Goal: Navigation & Orientation: Find specific page/section

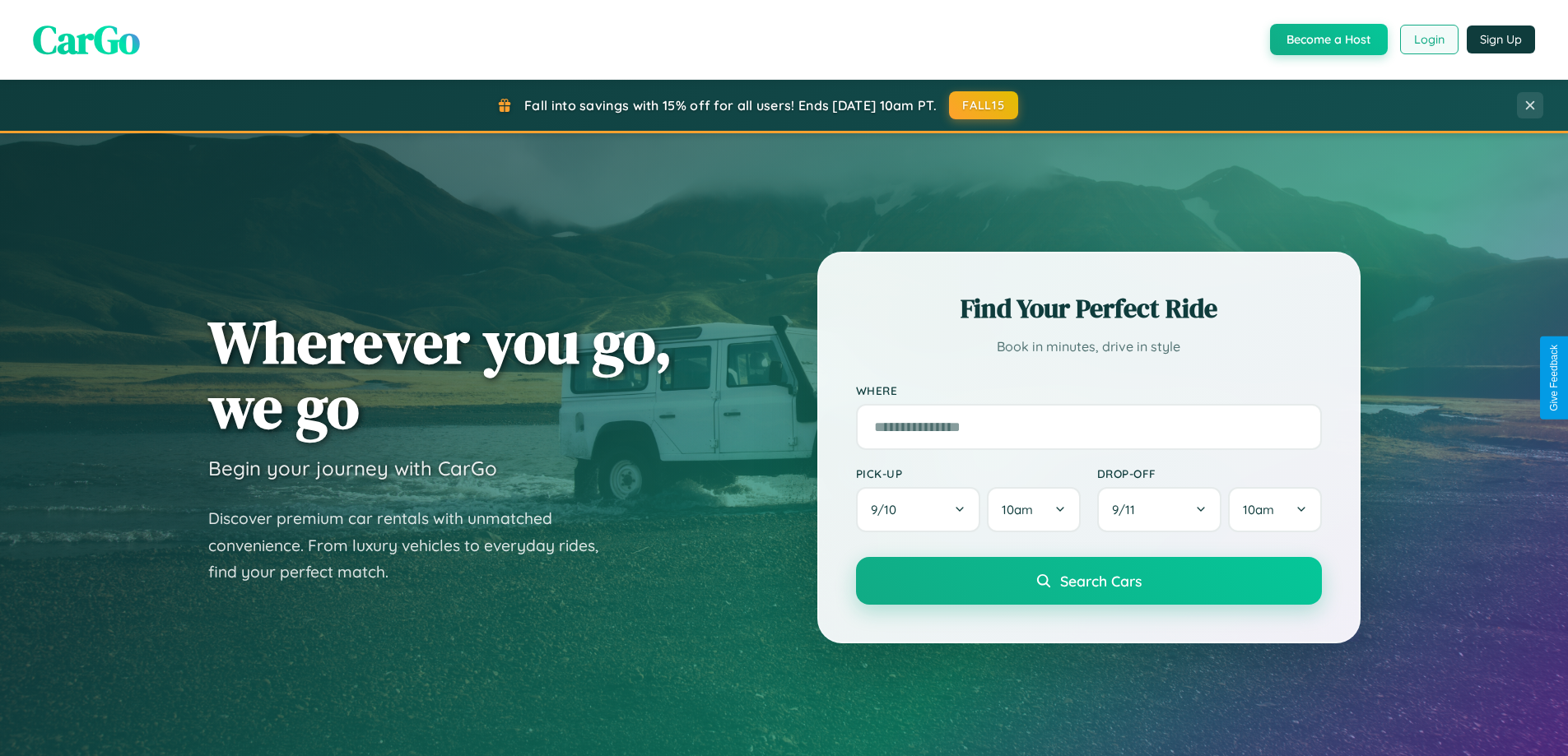
click at [1428, 40] on button "Login" at bounding box center [1429, 39] width 58 height 30
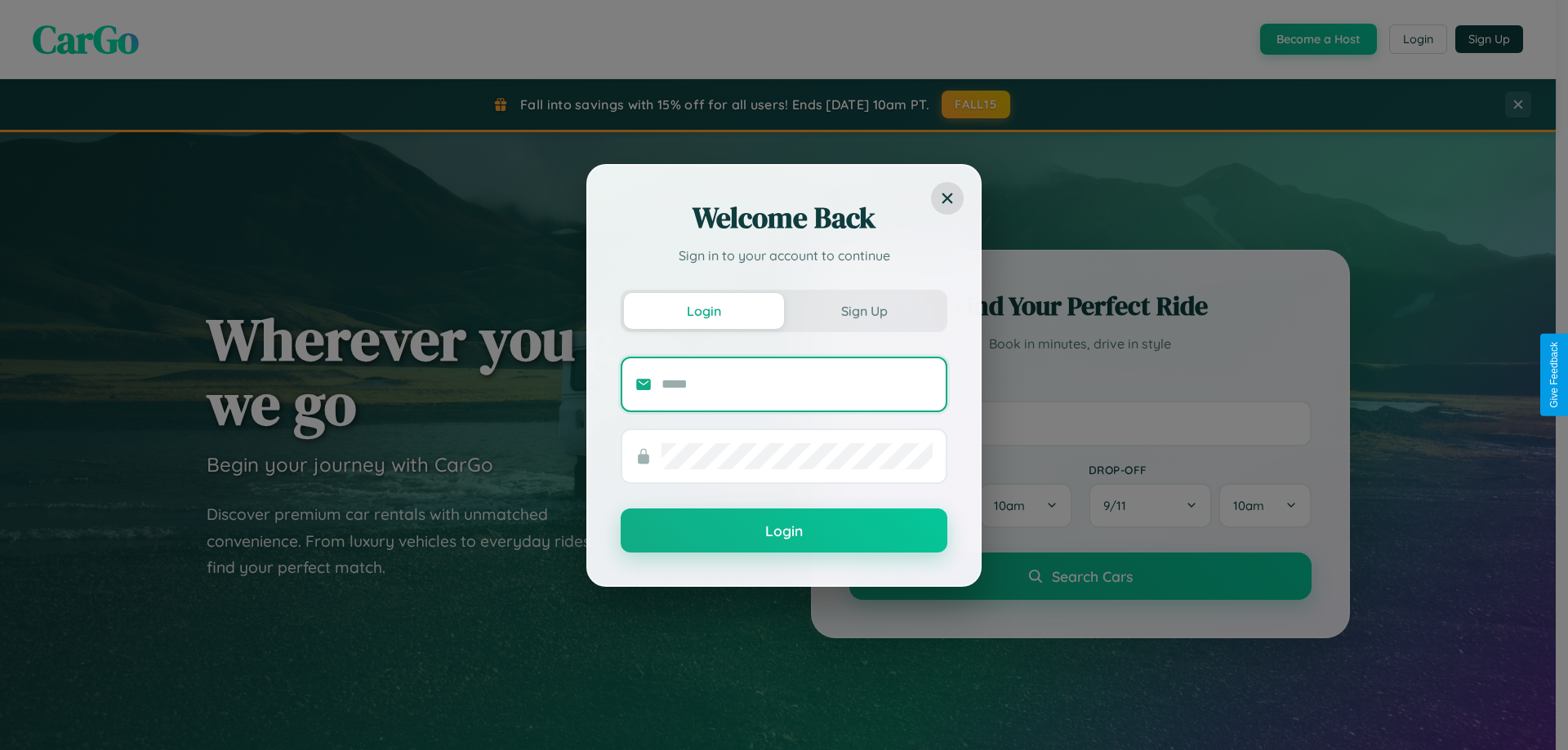
click at [797, 384] on input "text" at bounding box center [796, 384] width 271 height 26
type input "**********"
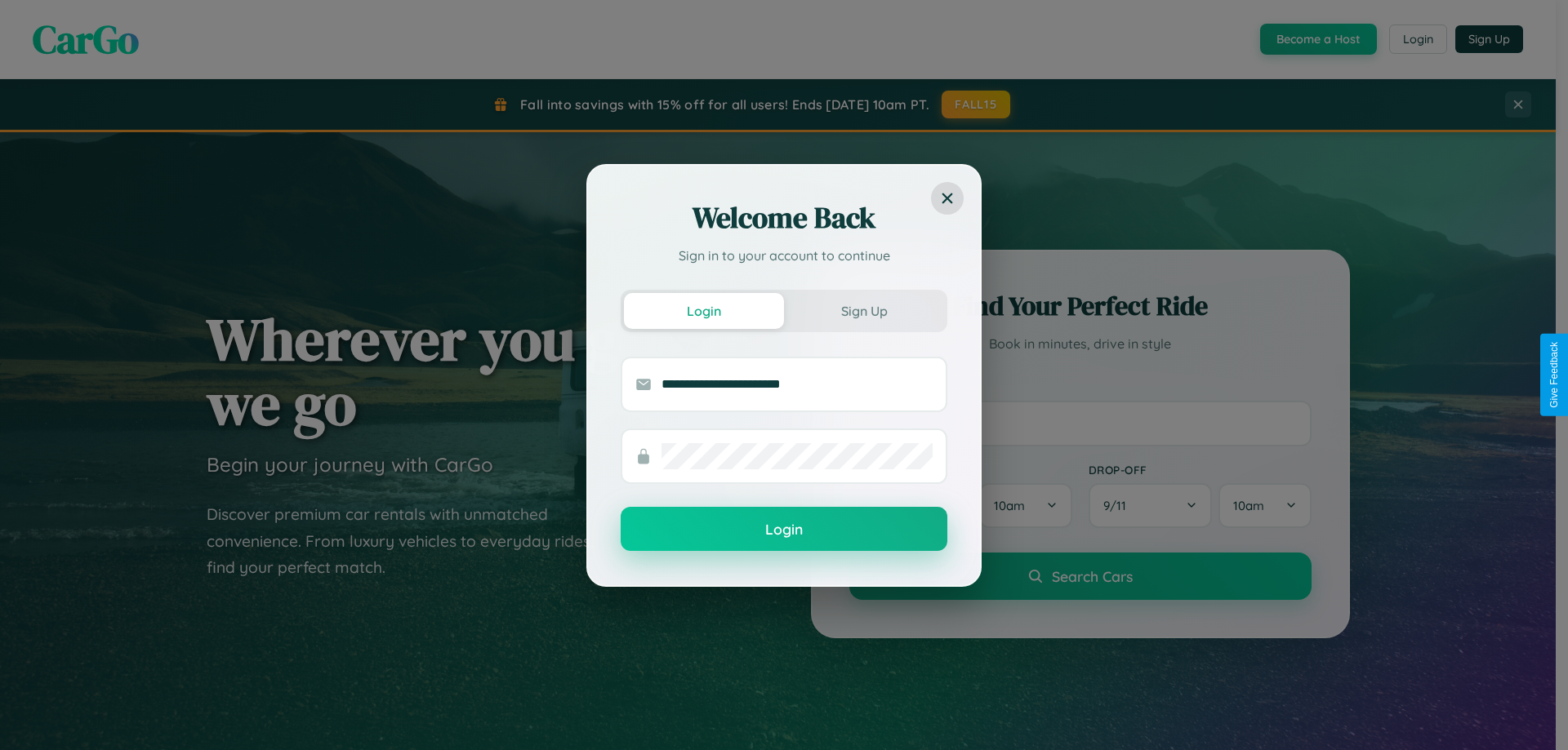
click at [784, 530] on button "Login" at bounding box center [784, 529] width 327 height 44
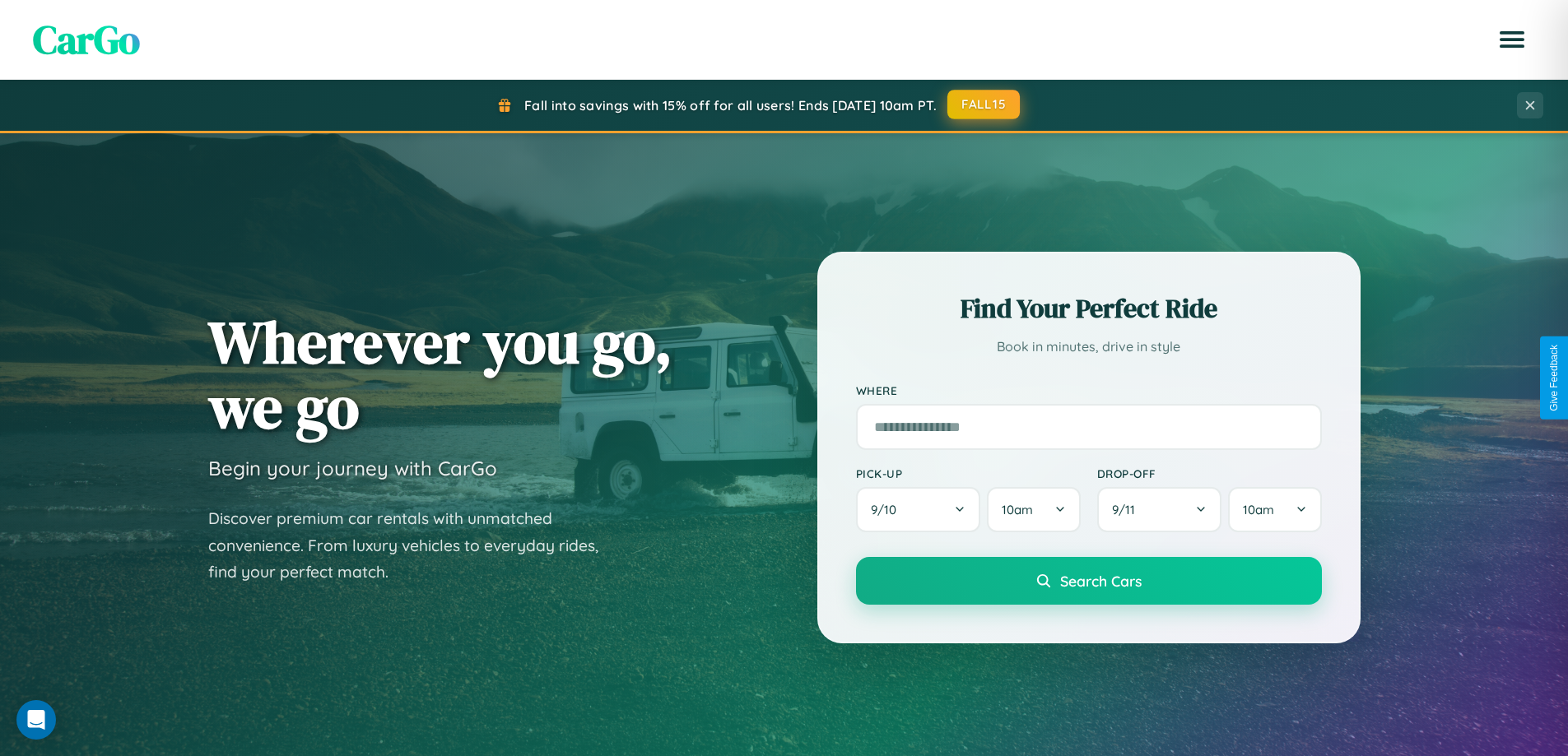
click at [985, 104] on button "FALL15" at bounding box center [984, 104] width 73 height 30
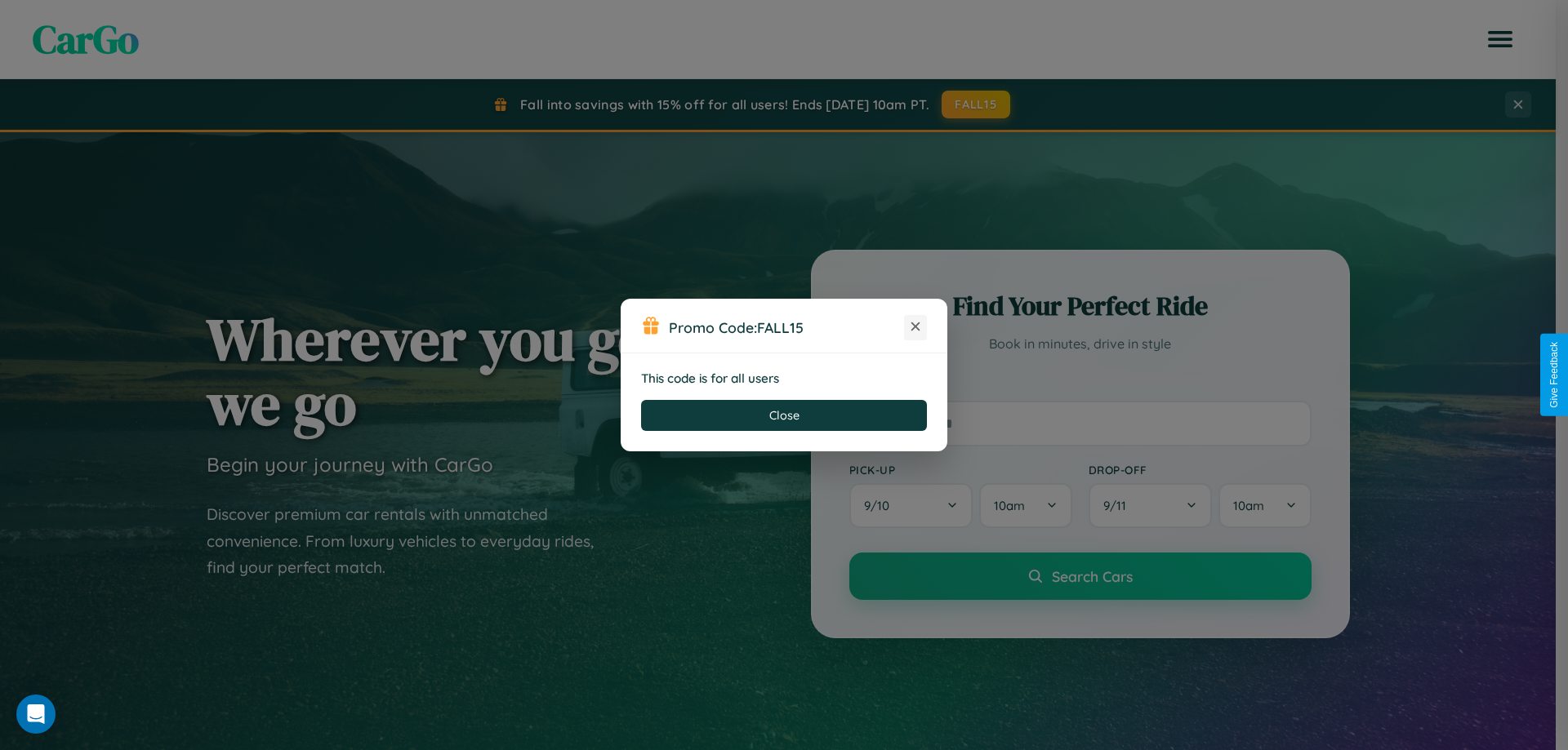
click at [916, 327] on icon at bounding box center [915, 326] width 16 height 16
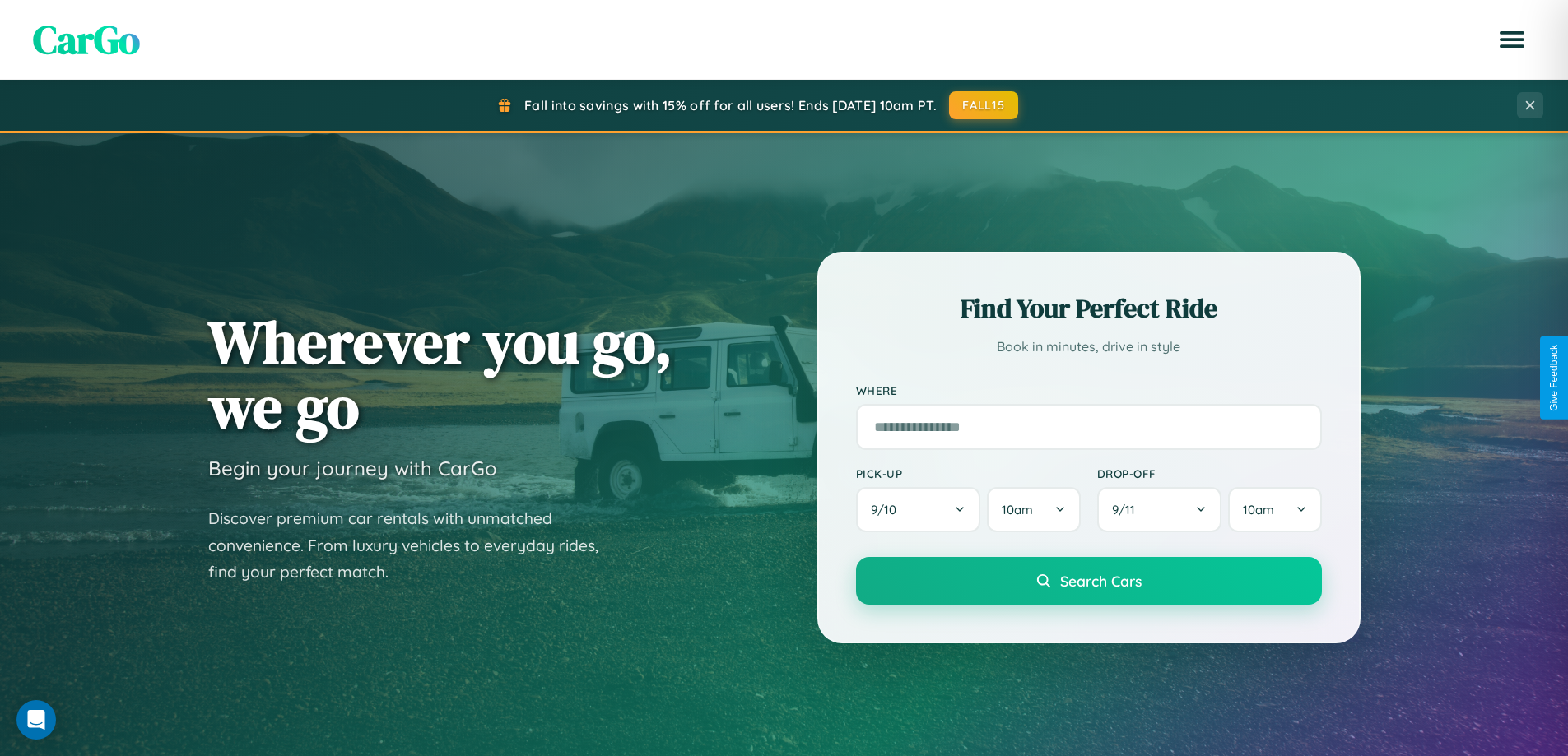
scroll to position [1132, 0]
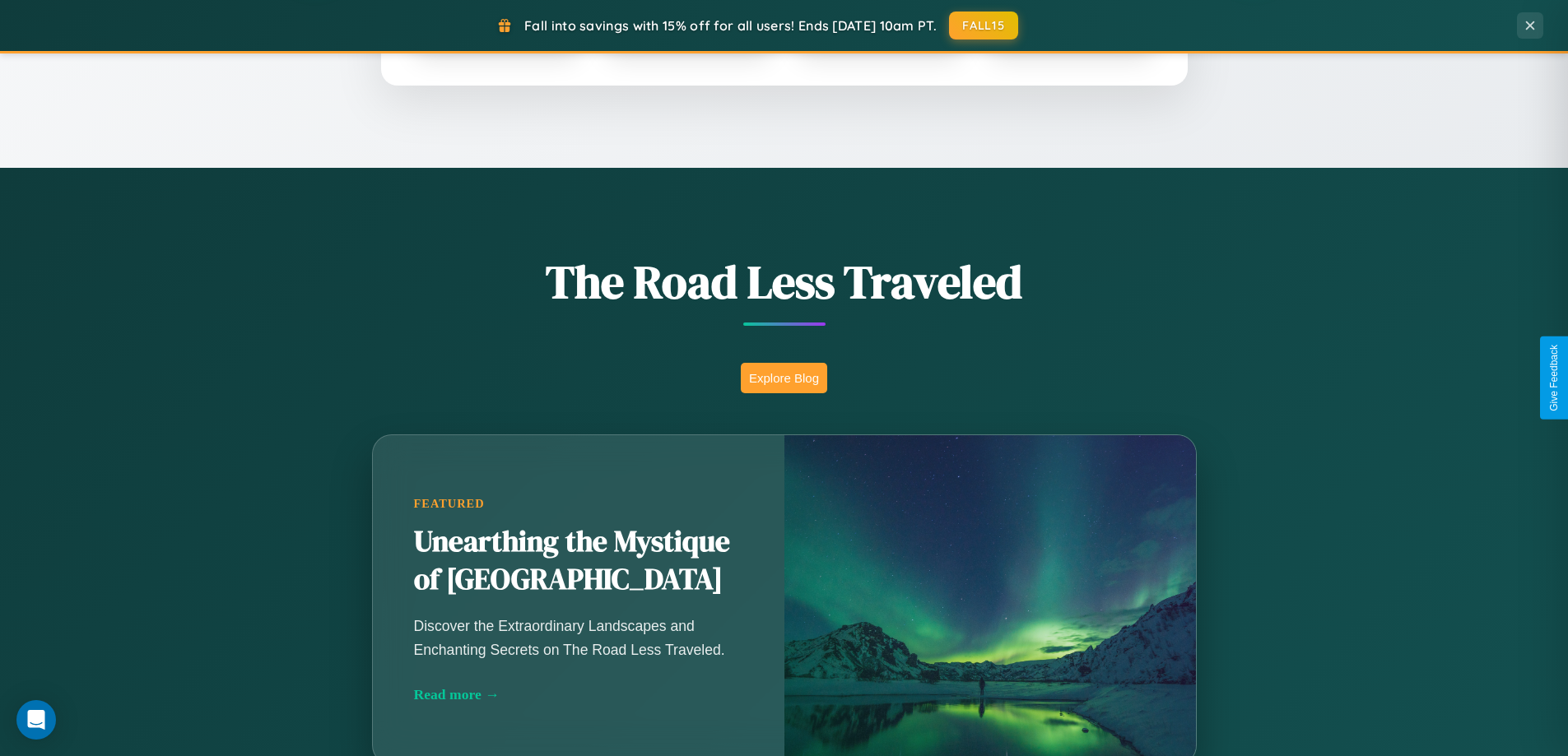
click at [784, 378] on button "Explore Blog" at bounding box center [784, 378] width 86 height 31
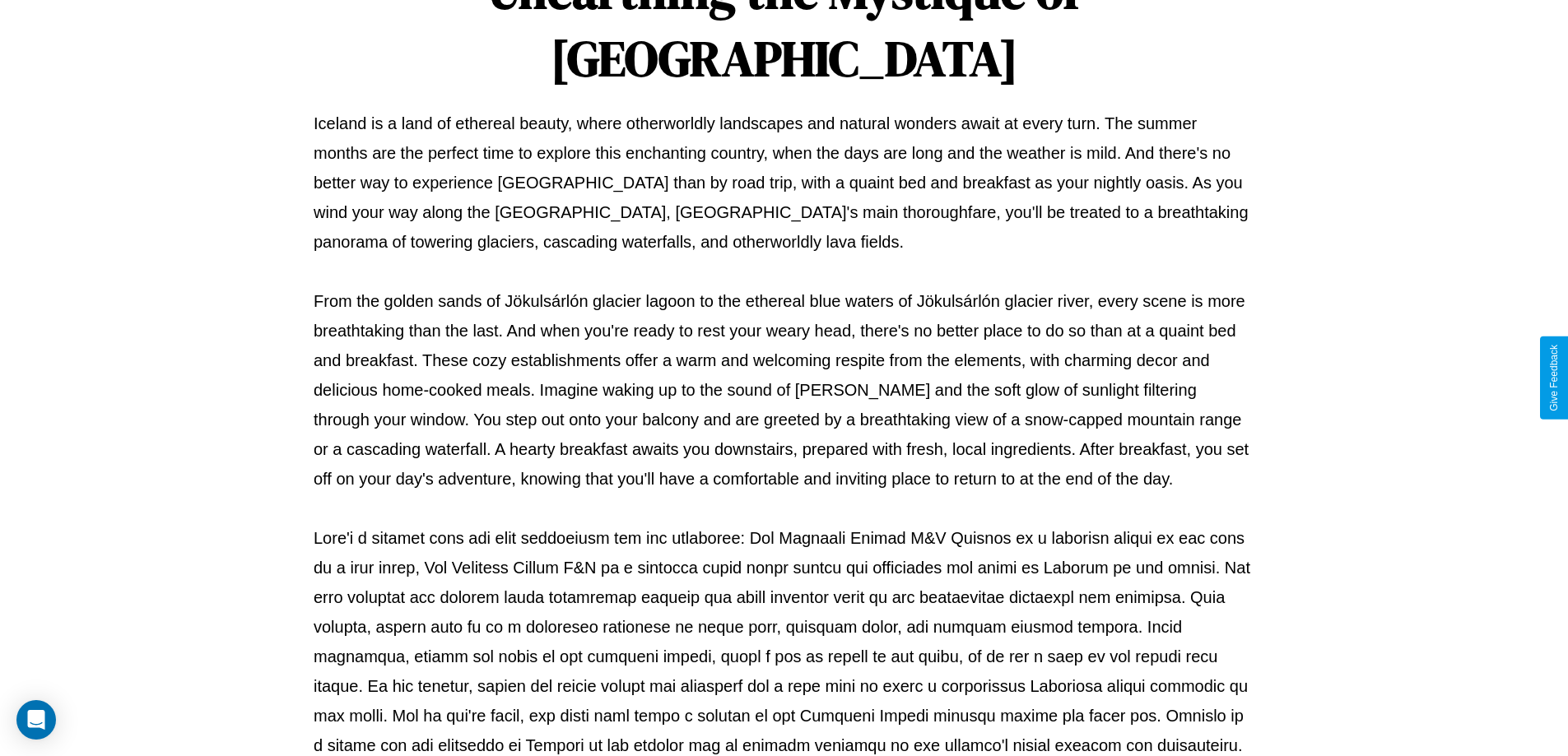
scroll to position [532, 0]
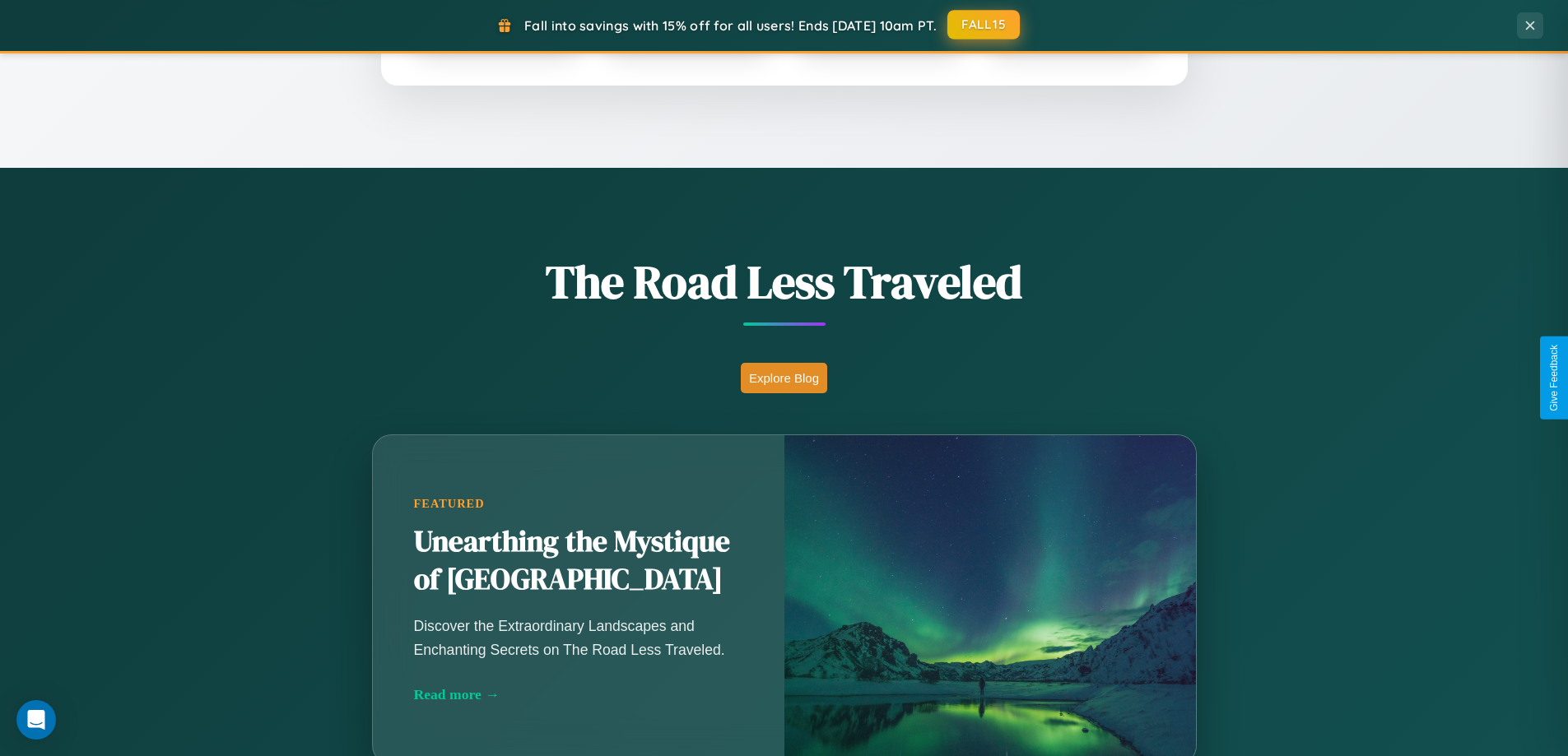
click at [985, 24] on button "FALL15" at bounding box center [984, 24] width 73 height 30
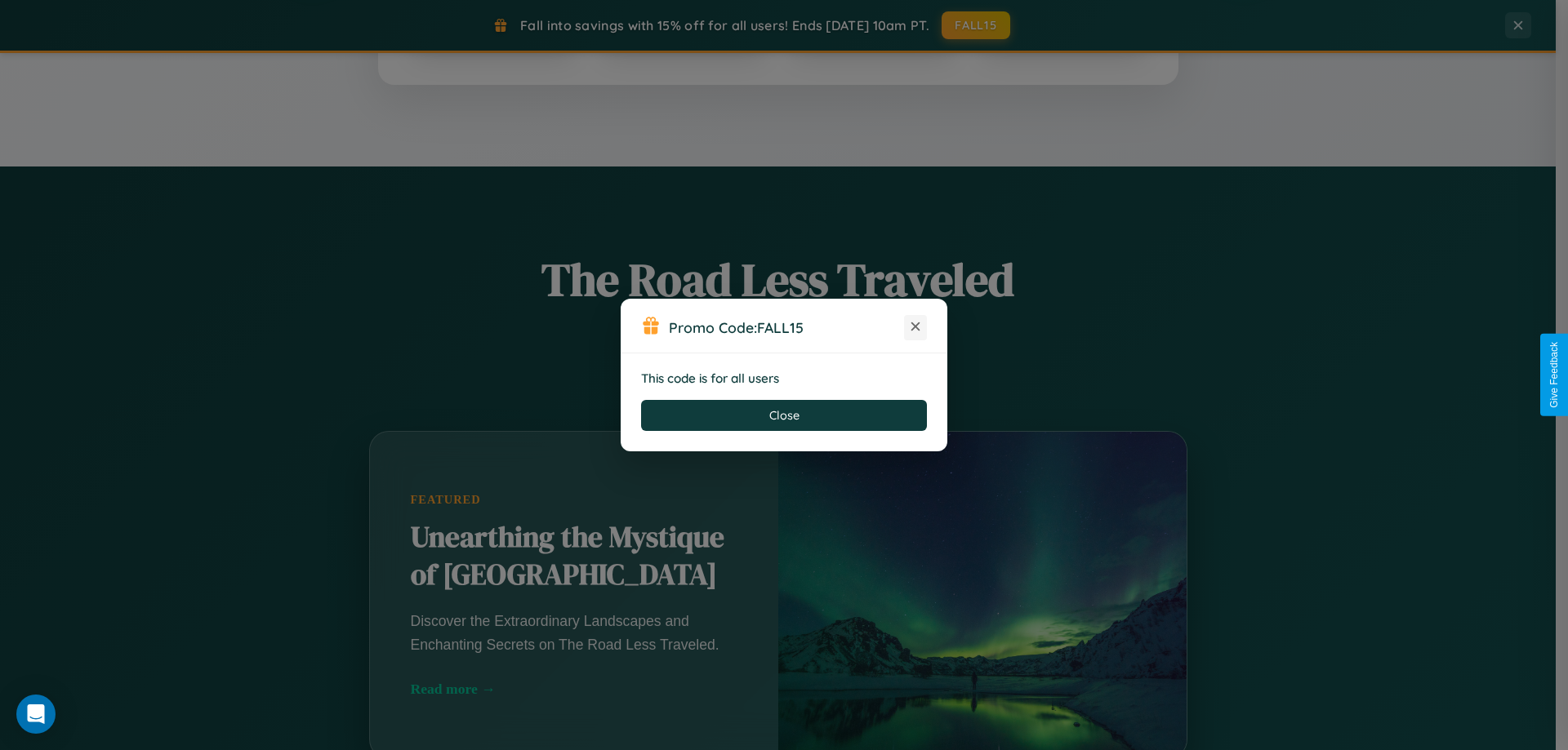
click at [916, 327] on icon at bounding box center [915, 326] width 16 height 16
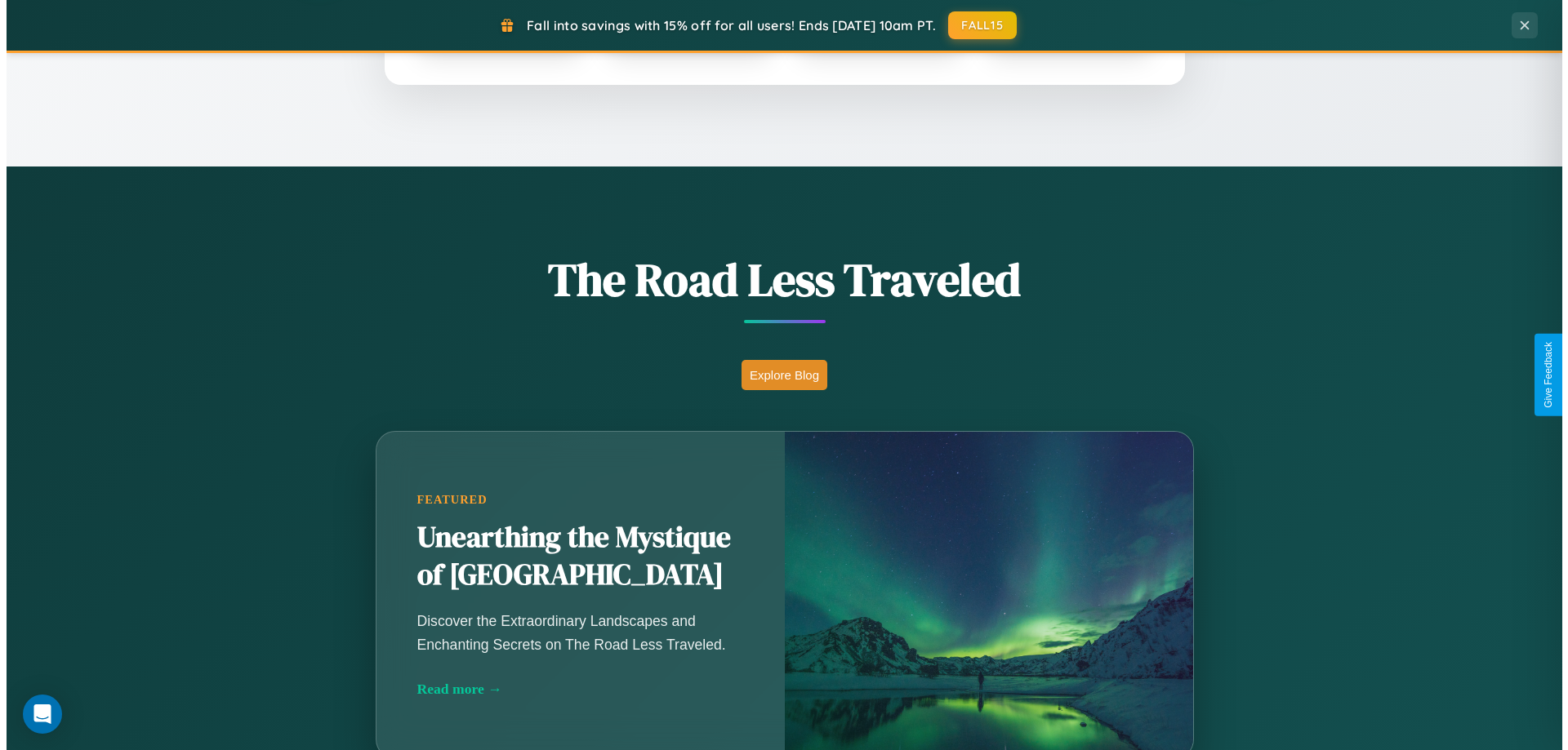
scroll to position [0, 0]
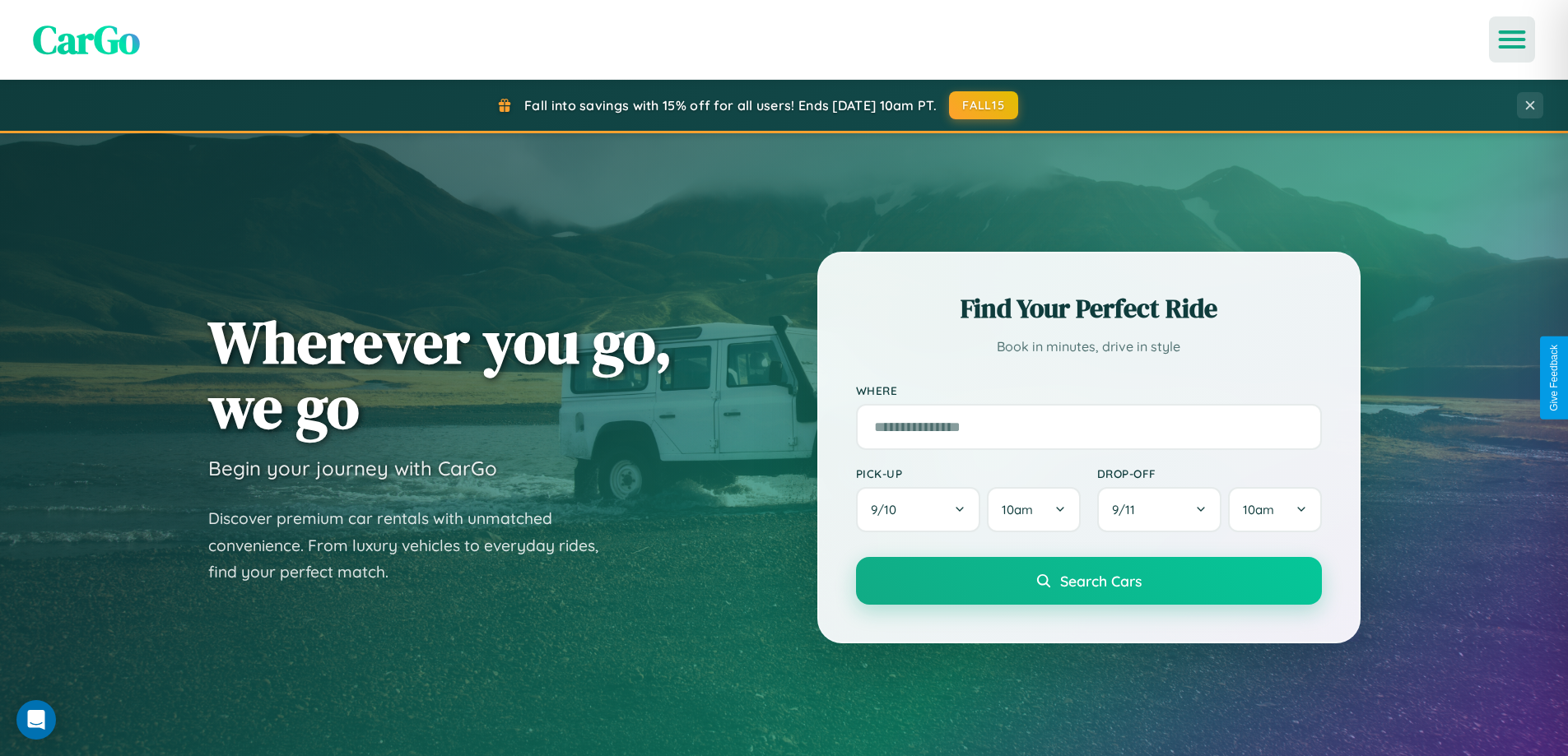
click at [1513, 40] on icon "Open menu" at bounding box center [1513, 39] width 24 height 15
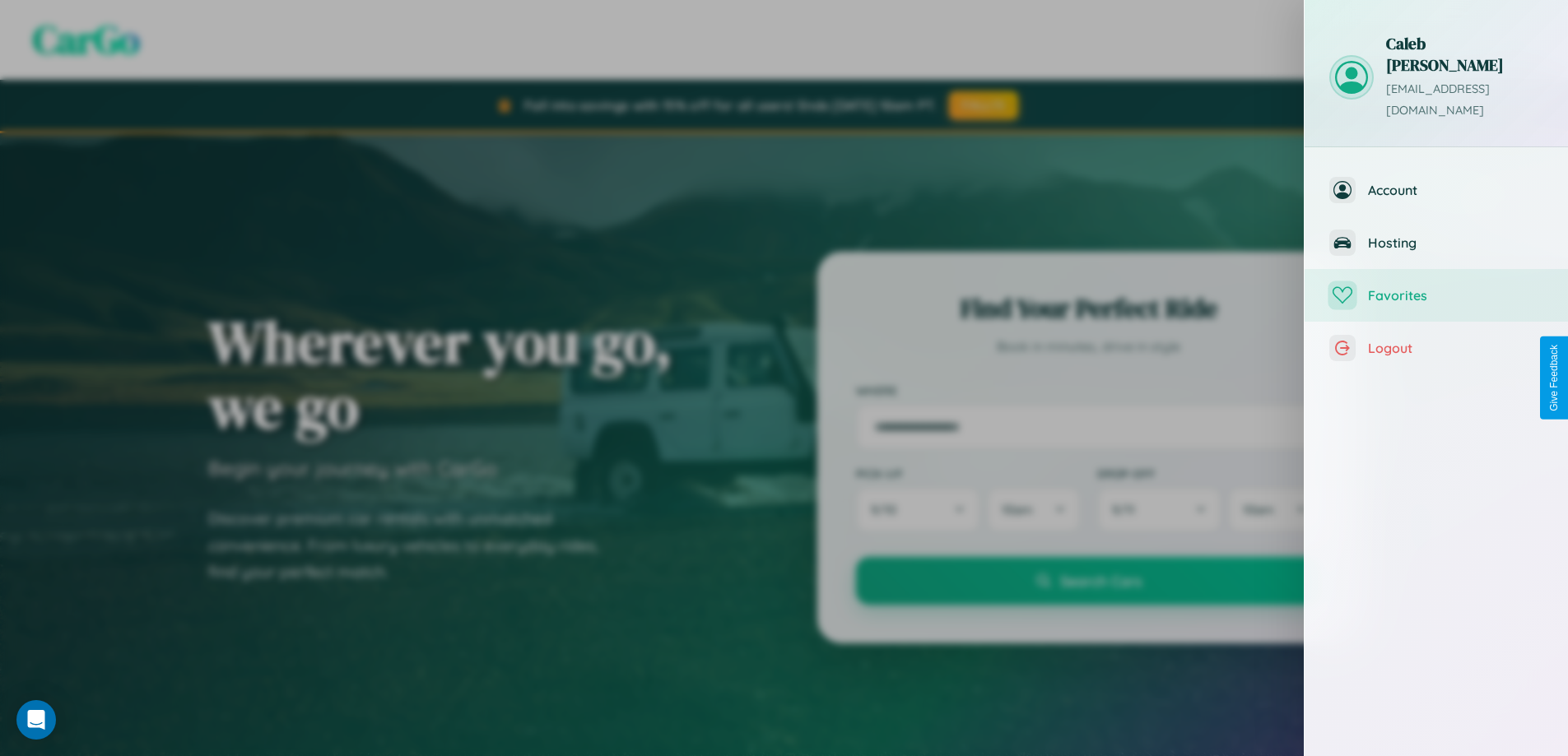
click at [1437, 287] on span "Favorites" at bounding box center [1456, 296] width 175 height 16
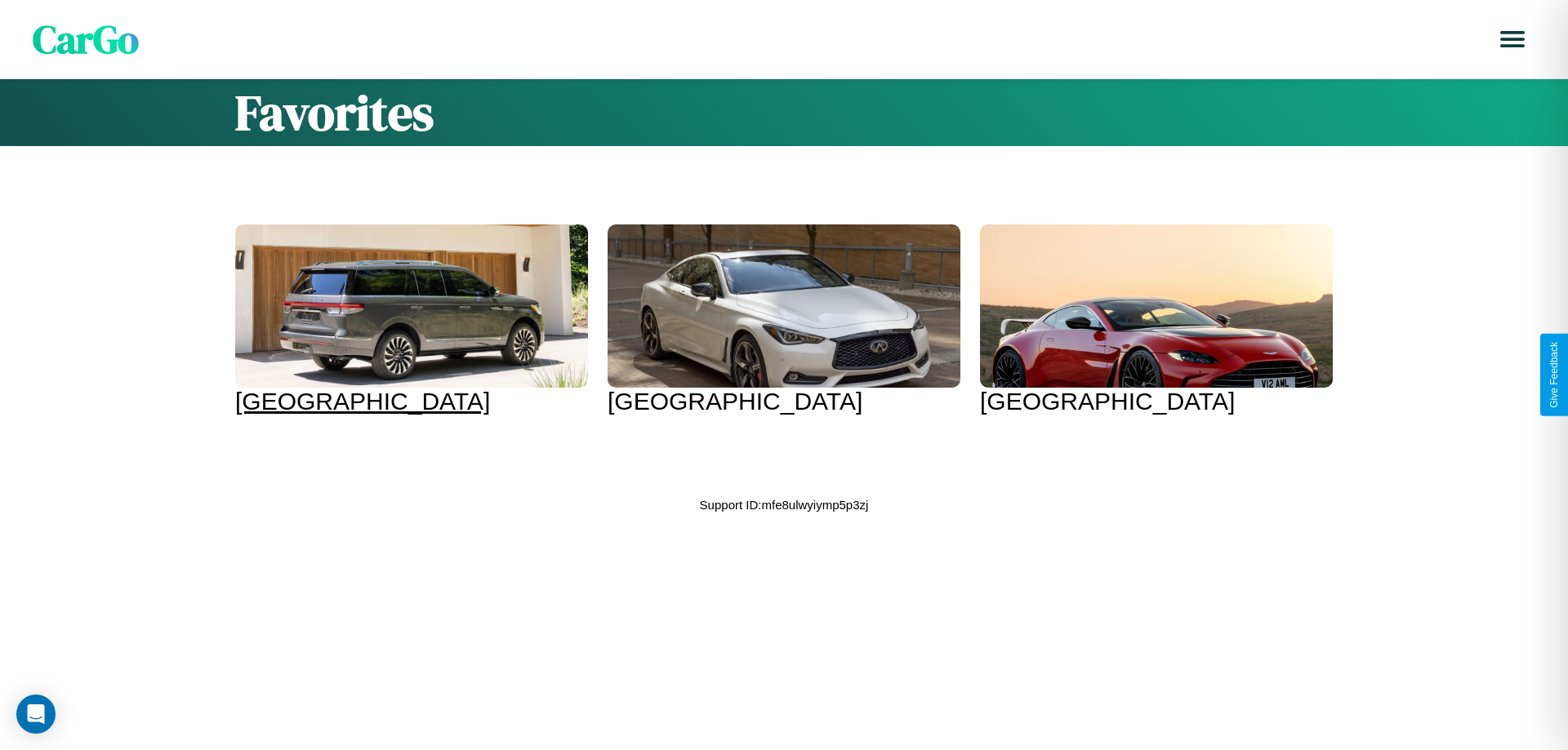
click at [409, 320] on div at bounding box center [411, 307] width 353 height 164
